Goal: Find specific page/section: Find specific page/section

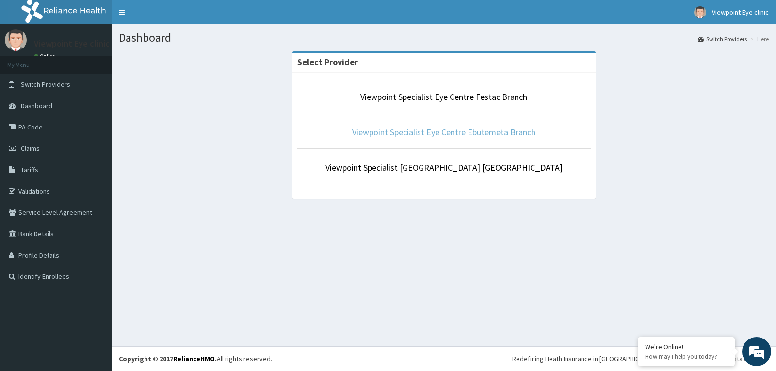
click at [447, 132] on link "Viewpoint Specialist Eye Centre Ebutemeta Branch" at bounding box center [443, 132] width 183 height 11
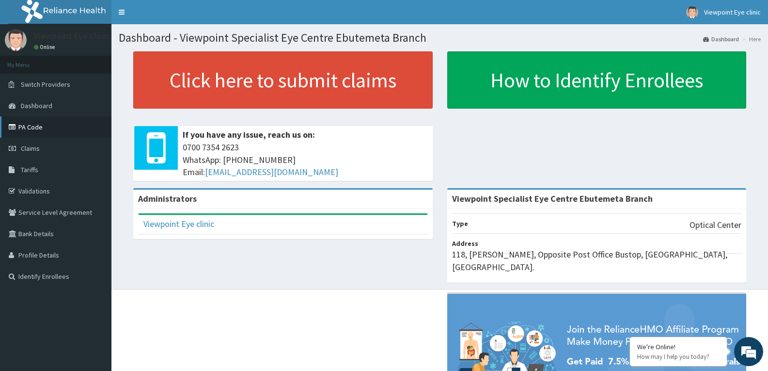
click at [46, 127] on link "PA Code" at bounding box center [56, 126] width 112 height 21
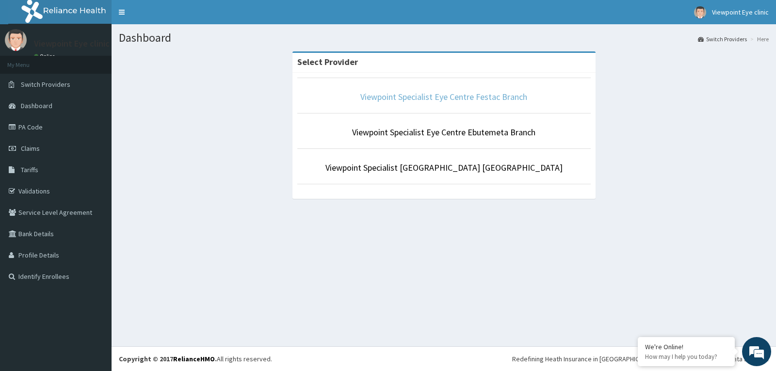
click at [434, 96] on li "Viewpoint Specialist Eye Centre Festac Branch" at bounding box center [443, 96] width 293 height 36
drag, startPoint x: 486, startPoint y: 95, endPoint x: 487, endPoint y: 89, distance: 6.4
click at [486, 94] on link "Viewpoint Specialist Eye Centre Festac Branch" at bounding box center [443, 96] width 167 height 11
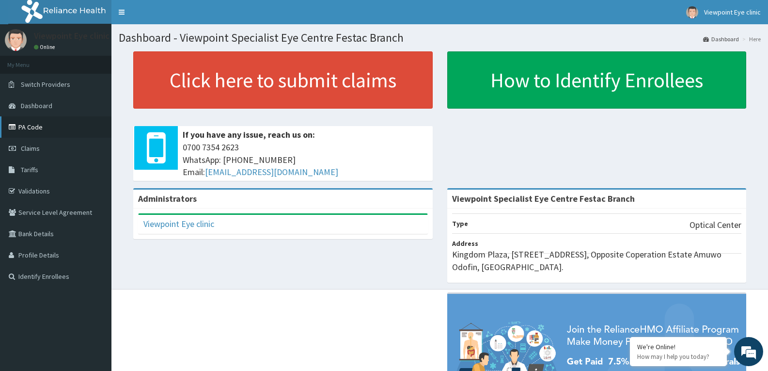
click at [35, 129] on link "PA Code" at bounding box center [56, 126] width 112 height 21
